Goal: Transaction & Acquisition: Purchase product/service

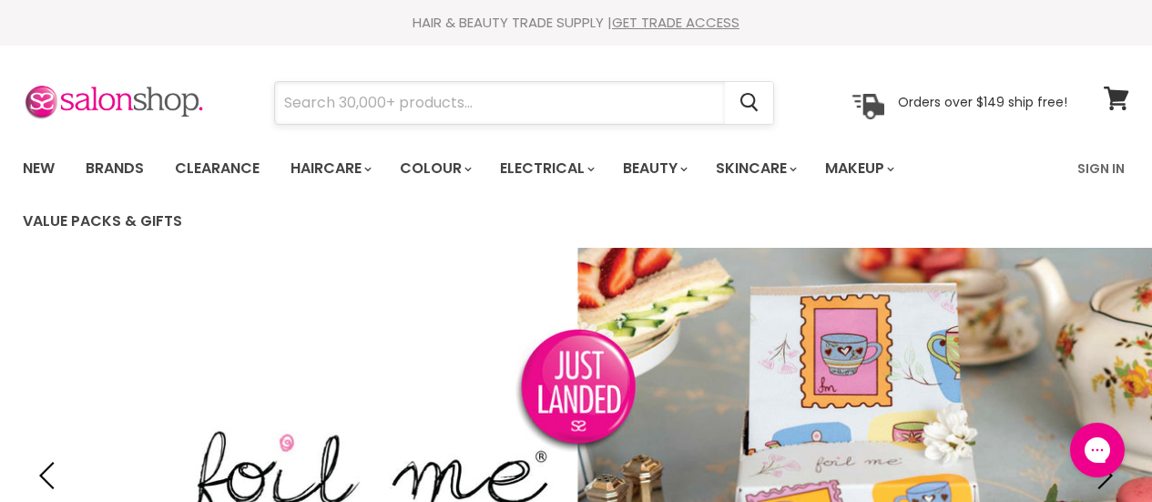
click at [363, 94] on input "Search" at bounding box center [500, 103] width 450 height 42
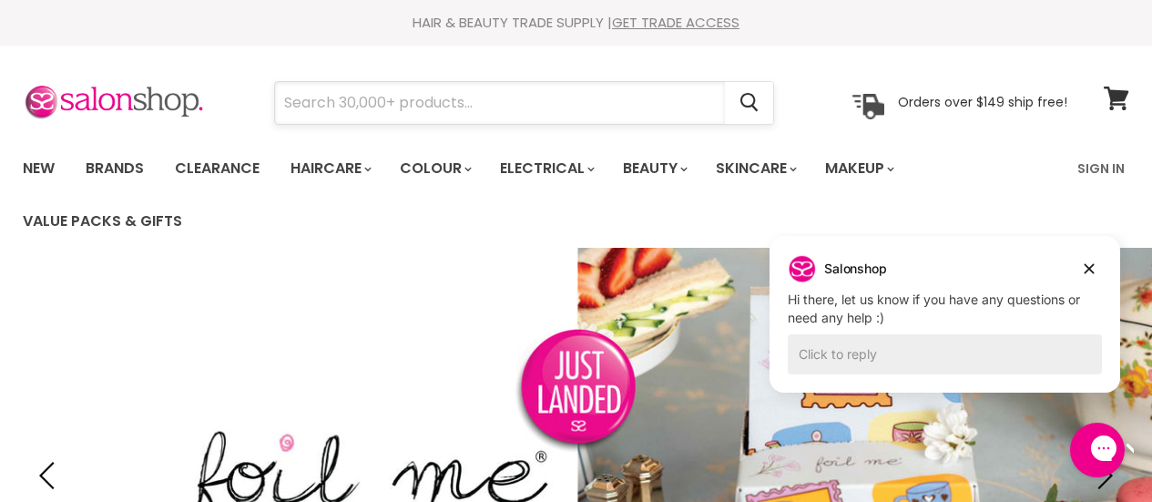
click at [363, 98] on input "Search" at bounding box center [500, 103] width 450 height 42
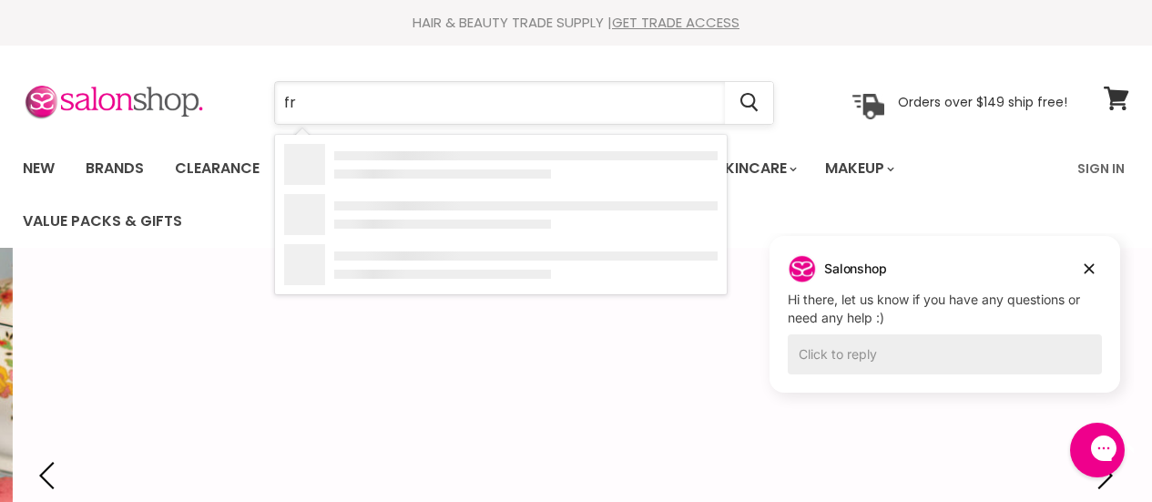
type input "f"
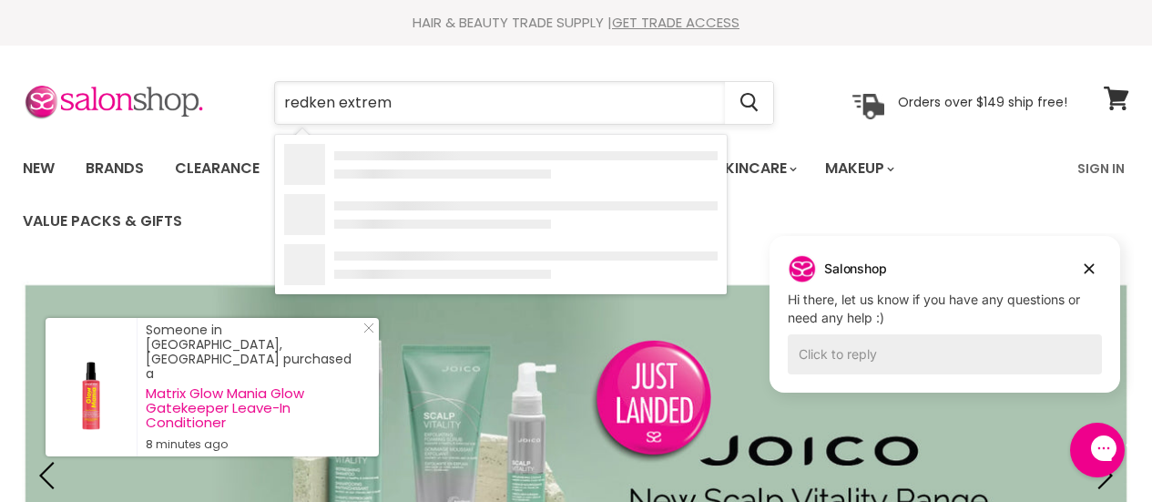
type input "redken extreme"
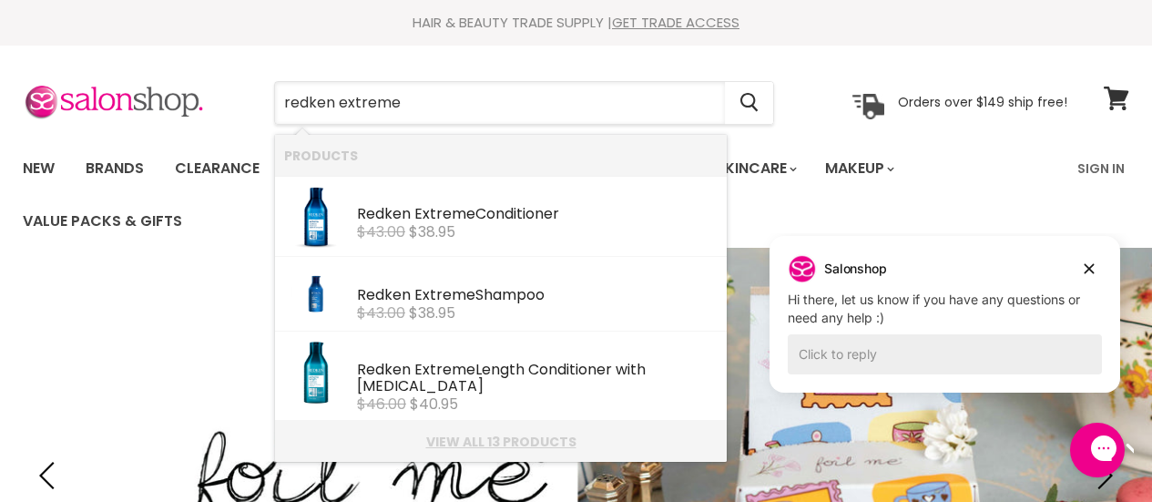
click at [452, 434] on link "View all 13 products" at bounding box center [501, 441] width 434 height 15
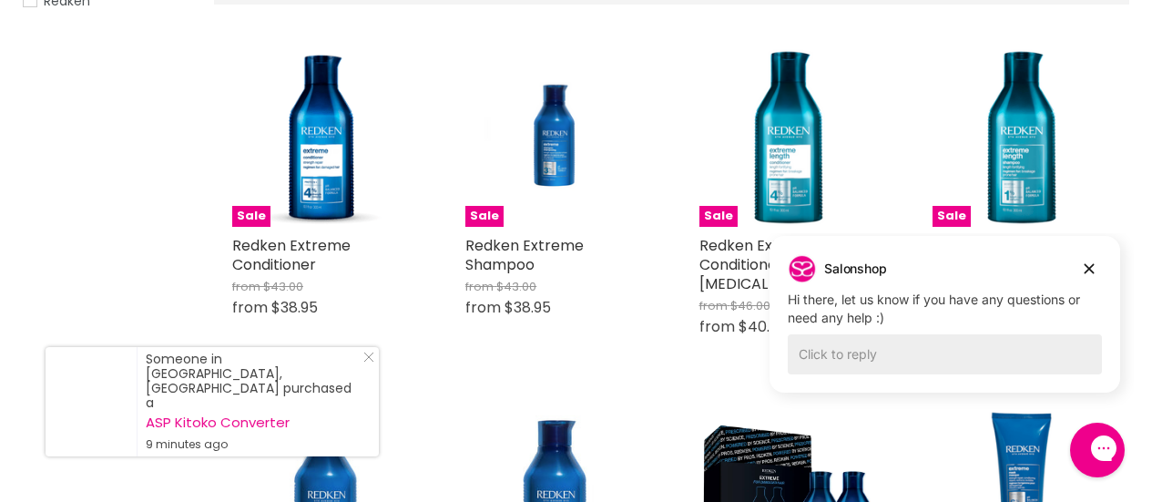
scroll to position [430, 0]
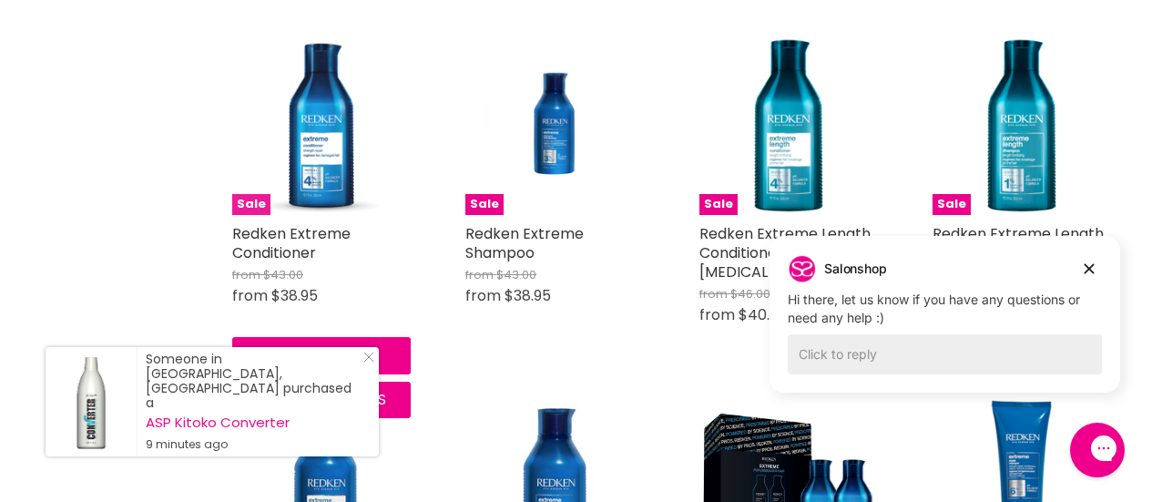
click at [321, 117] on img "Main content" at bounding box center [321, 125] width 179 height 179
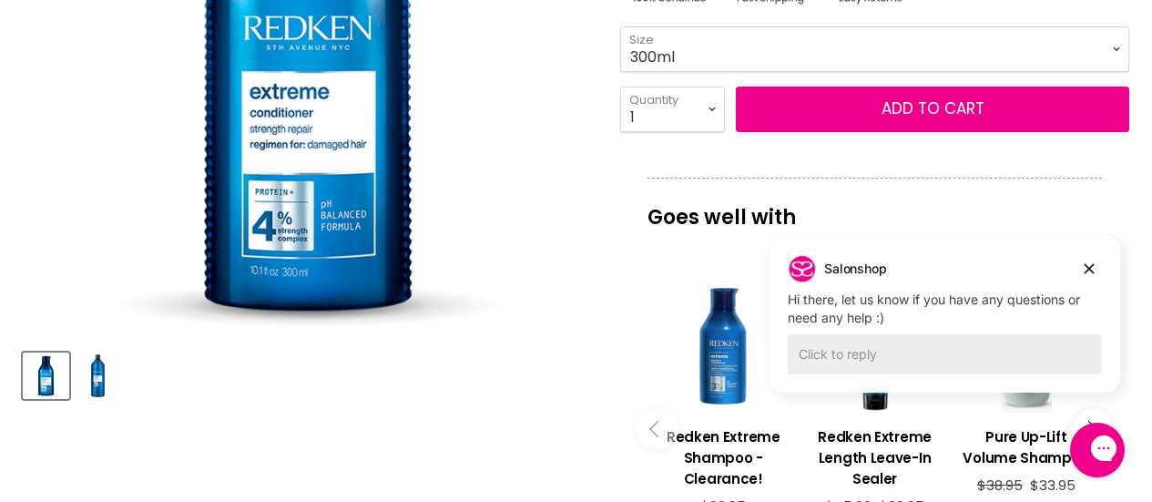
scroll to position [528, 0]
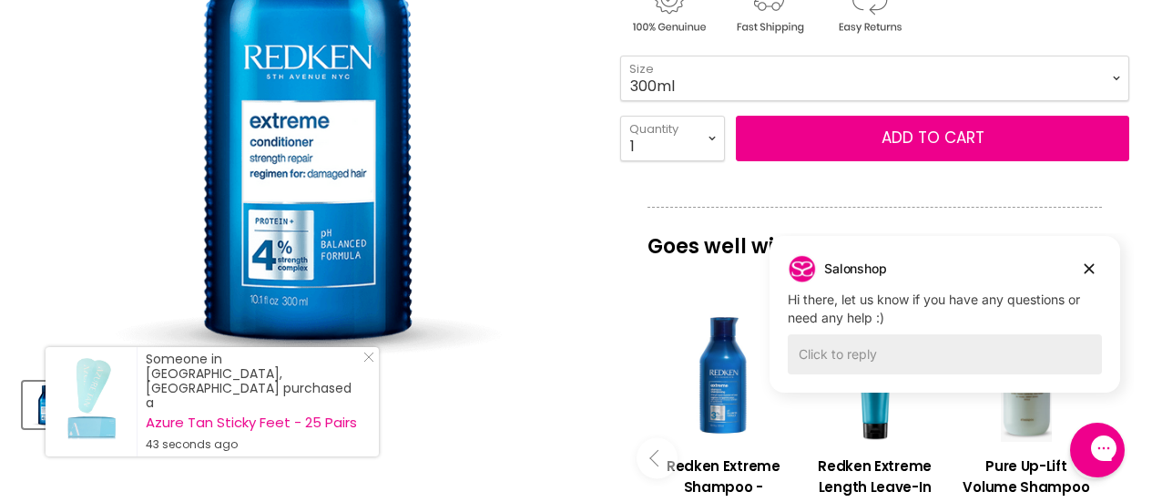
scroll to position [451, 0]
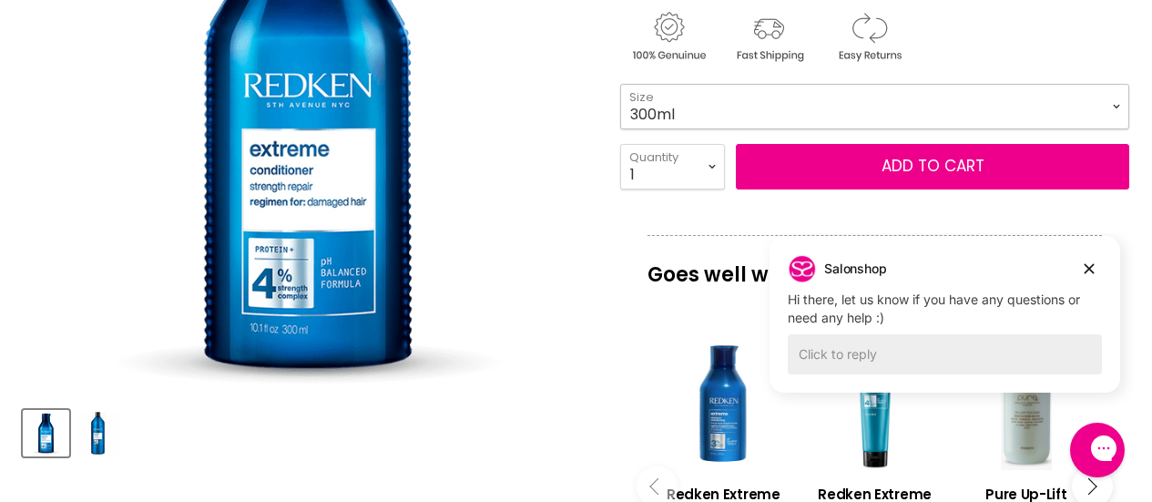
click at [648, 97] on select "300ml 500ml 1 Litre" at bounding box center [874, 107] width 509 height 46
click at [620, 84] on select "300ml 500ml 1 Litre" at bounding box center [874, 107] width 509 height 46
select select "1 Litre"
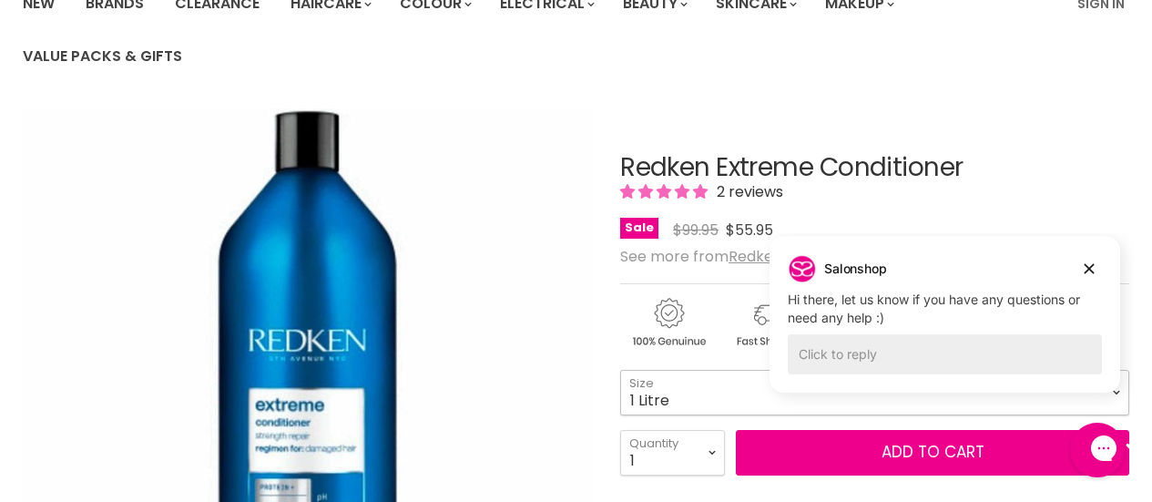
scroll to position [172, 0]
